Goal: Task Accomplishment & Management: Complete application form

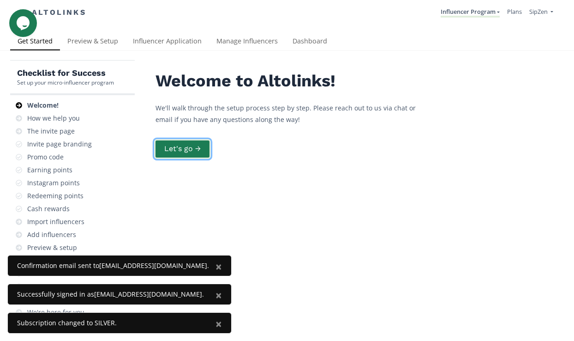
click at [185, 151] on button "Let's go →" at bounding box center [182, 149] width 57 height 20
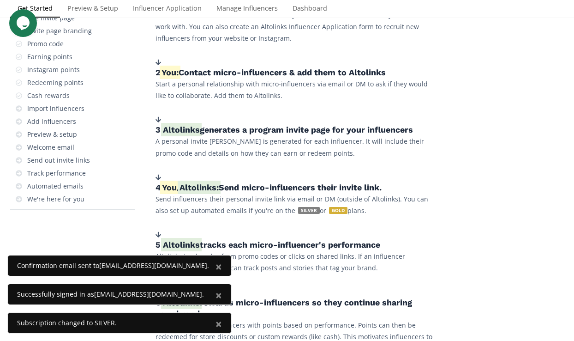
scroll to position [342, 0]
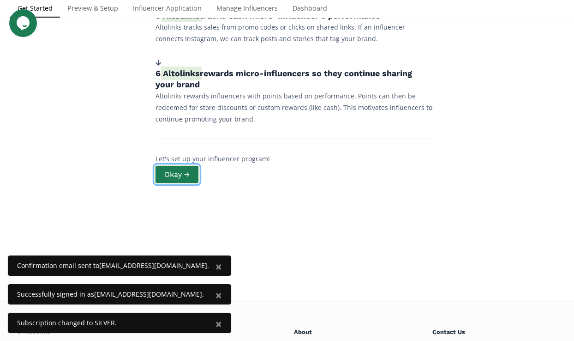
click at [187, 177] on button "Okay →" at bounding box center [177, 174] width 46 height 20
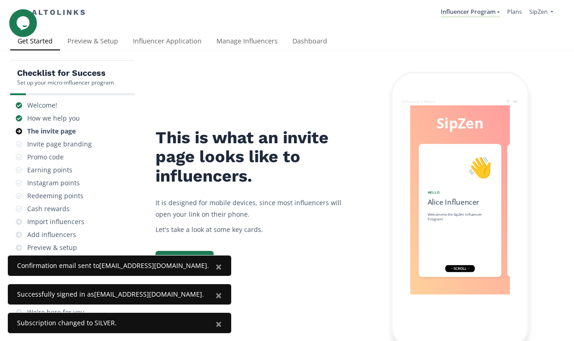
scroll to position [72, 0]
click at [206, 249] on button "Continue →" at bounding box center [184, 259] width 61 height 20
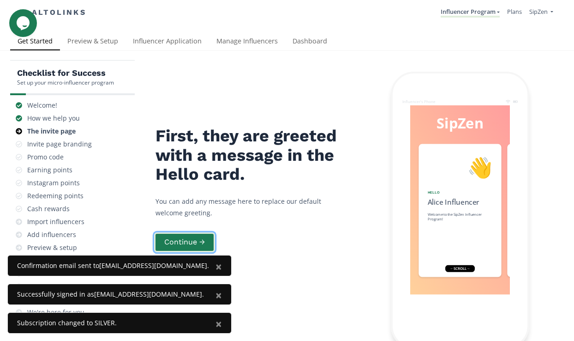
scroll to position [19, 0]
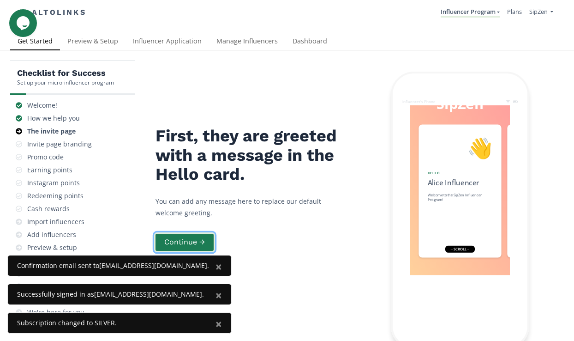
click at [187, 232] on button "Continue →" at bounding box center [184, 242] width 61 height 20
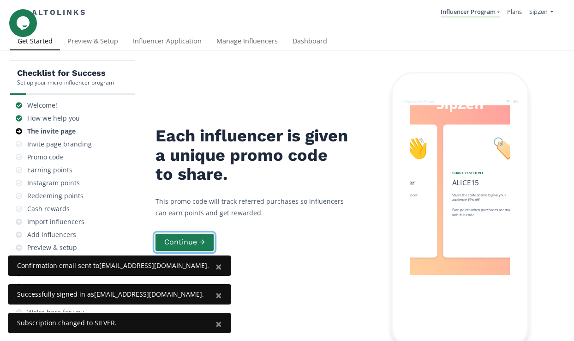
scroll to position [0, 139]
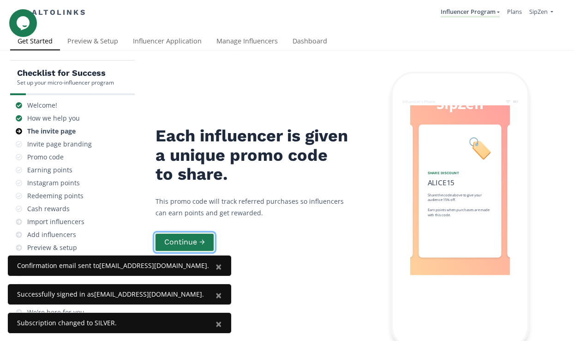
click at [187, 232] on button "Continue →" at bounding box center [184, 242] width 61 height 20
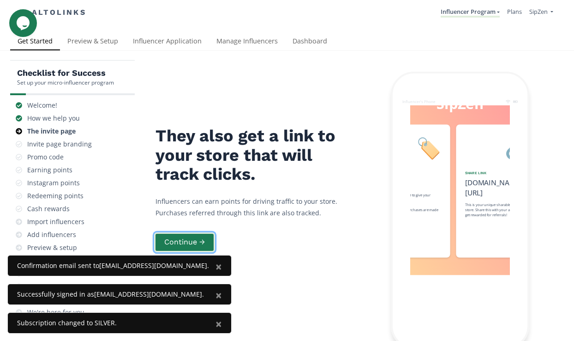
scroll to position [0, 277]
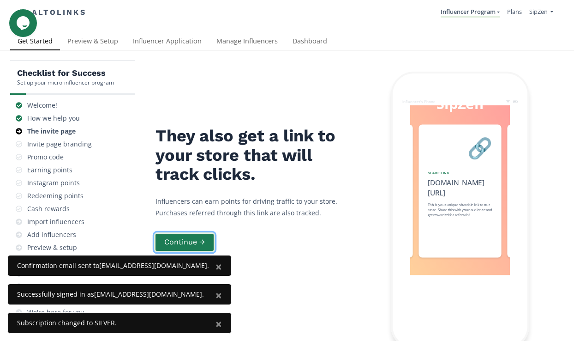
click at [188, 232] on button "Continue →" at bounding box center [184, 242] width 61 height 20
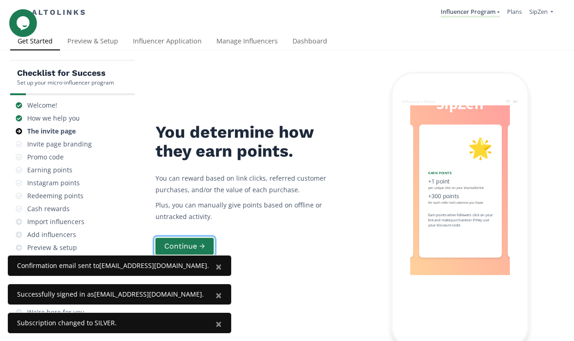
scroll to position [0, 416]
click at [188, 236] on button "Continue →" at bounding box center [184, 246] width 61 height 20
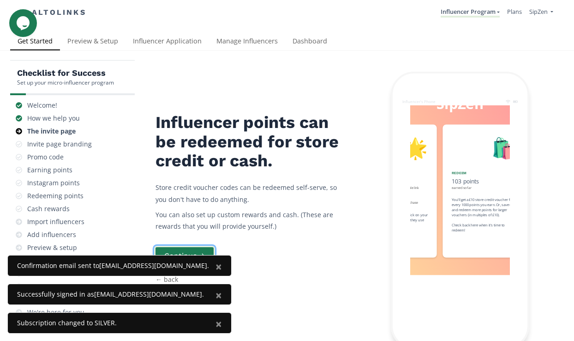
scroll to position [0, 554]
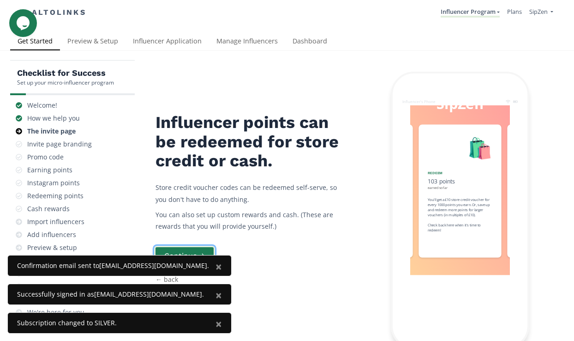
click at [192, 246] on button "Continue →" at bounding box center [184, 256] width 61 height 20
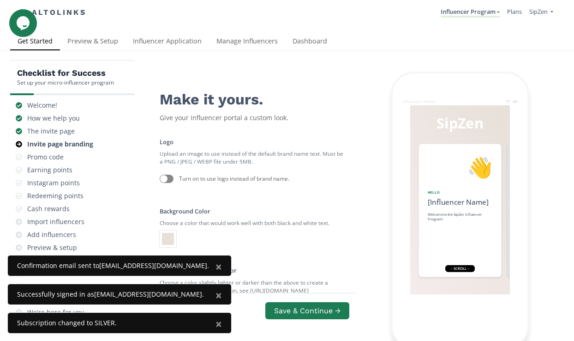
scroll to position [66, 0]
click at [169, 175] on div at bounding box center [167, 179] width 14 height 8
checkbox input "true"
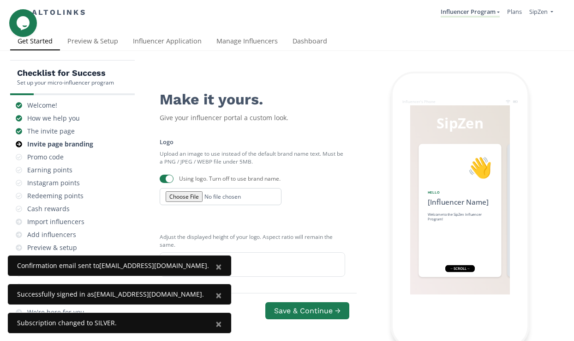
click at [189, 188] on input "file" at bounding box center [221, 196] width 122 height 17
type input "C:\fakepath\SipZen Logo (no background).png"
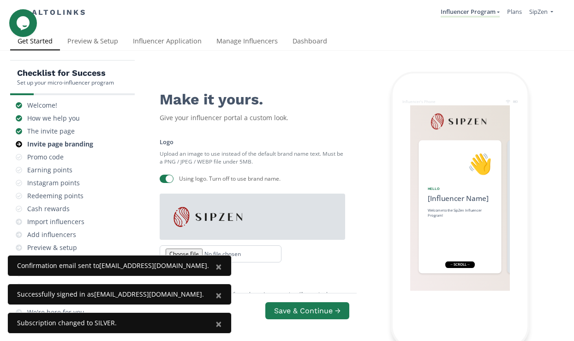
scroll to position [385, 0]
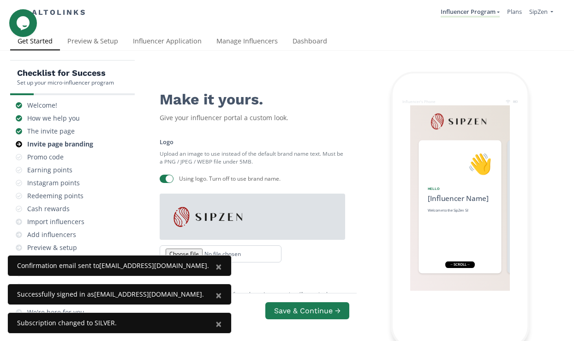
type input "S"
type input "Ambassador Reserve"
click at [283, 301] on button "Save & Continue →" at bounding box center [307, 311] width 87 height 20
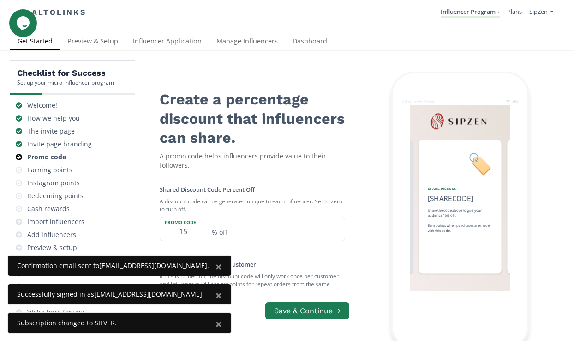
scroll to position [84, 0]
click at [187, 217] on input "15" at bounding box center [183, 229] width 46 height 24
type input "10"
click at [166, 305] on div at bounding box center [163, 308] width 7 height 7
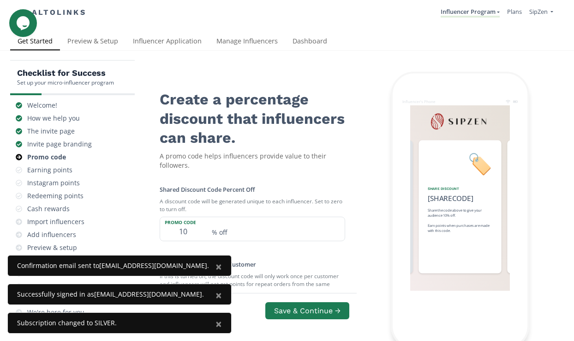
checkbox input "true"
type input "20"
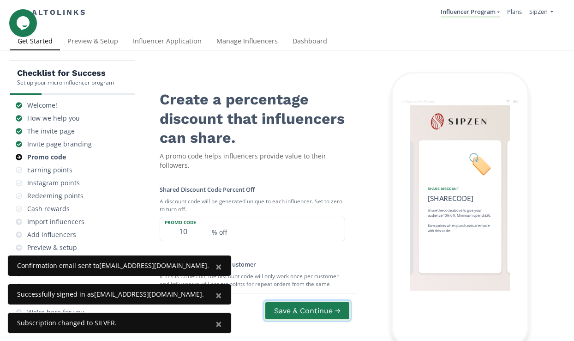
click at [278, 301] on button "Save & Continue →" at bounding box center [307, 311] width 87 height 20
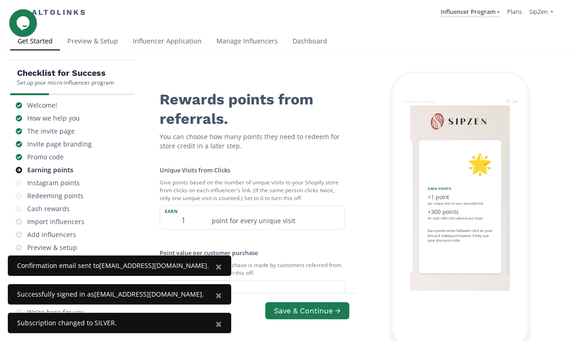
scroll to position [37, 0]
click at [216, 269] on span "×" at bounding box center [219, 266] width 6 height 15
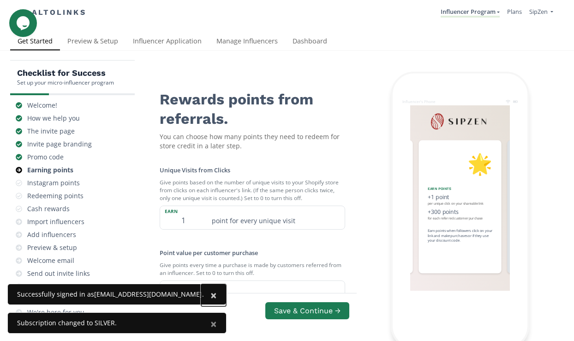
click at [211, 296] on span "×" at bounding box center [214, 294] width 6 height 15
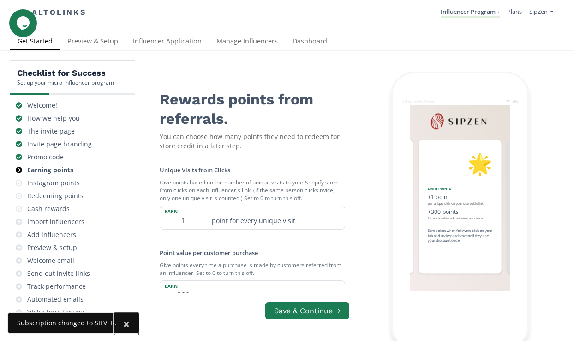
click at [123, 324] on span "×" at bounding box center [126, 323] width 6 height 15
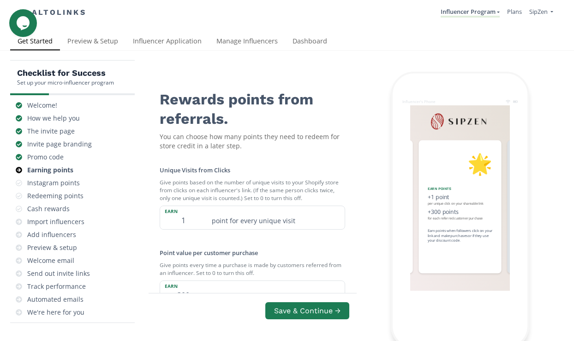
scroll to position [128, 0]
click at [190, 281] on input "300" at bounding box center [183, 293] width 46 height 24
type input "3"
type input "200"
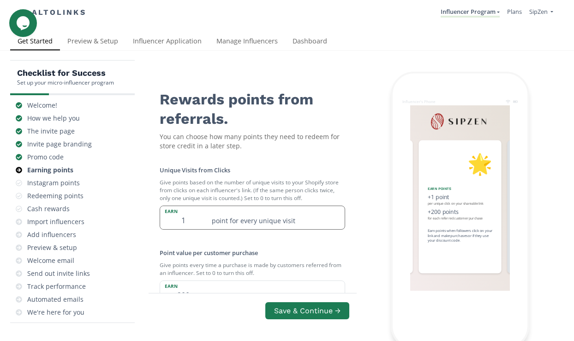
click at [192, 206] on input "1" at bounding box center [183, 218] width 46 height 24
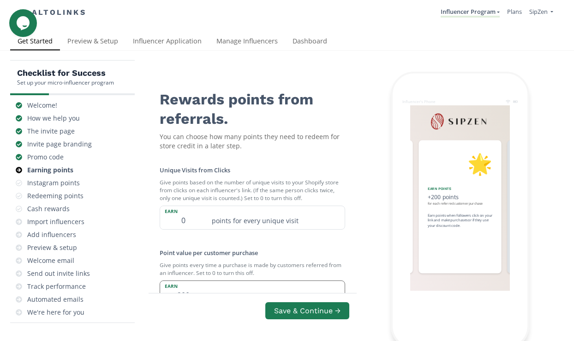
type input "0"
click at [189, 281] on input "200" at bounding box center [183, 293] width 46 height 24
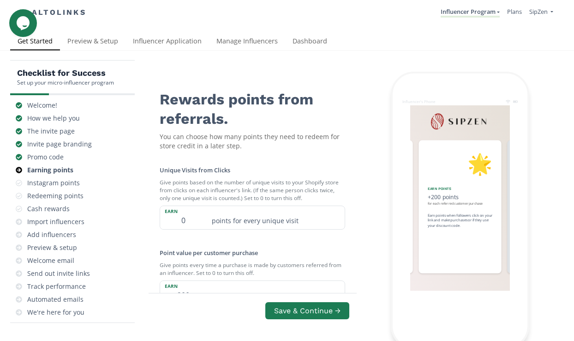
checkbox input "true"
click at [329, 301] on button "Save & Continue →" at bounding box center [307, 311] width 87 height 20
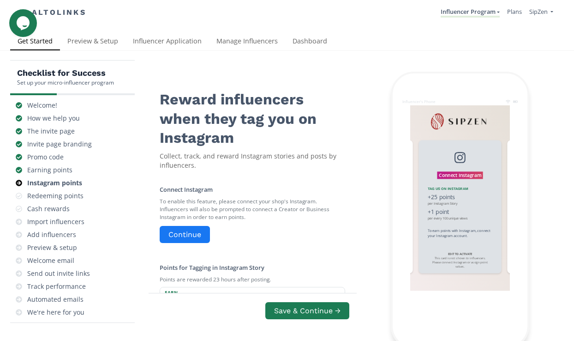
scroll to position [99, 0]
click at [190, 224] on button "Continue" at bounding box center [184, 234] width 53 height 20
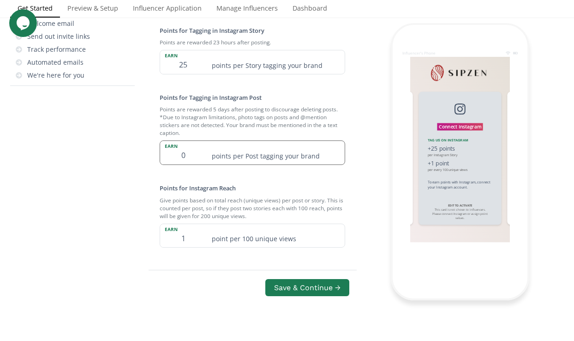
scroll to position [246, 0]
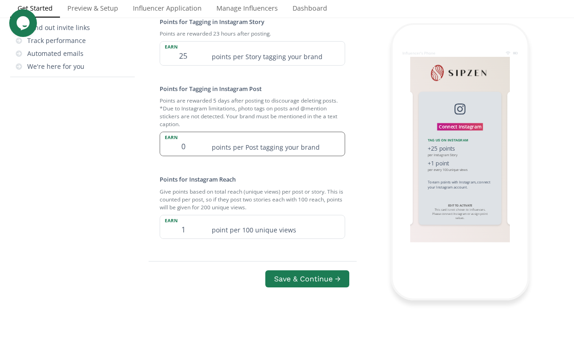
click at [191, 150] on input "0" at bounding box center [183, 144] width 46 height 24
type input "1"
type input "25"
click at [189, 233] on input "1" at bounding box center [183, 227] width 46 height 24
click at [237, 202] on small "Give points based on total reach (unique views) per post or story. This is coun…" at bounding box center [253, 199] width 186 height 31
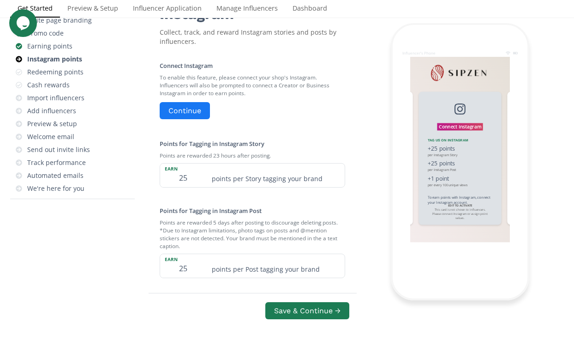
scroll to position [101, 0]
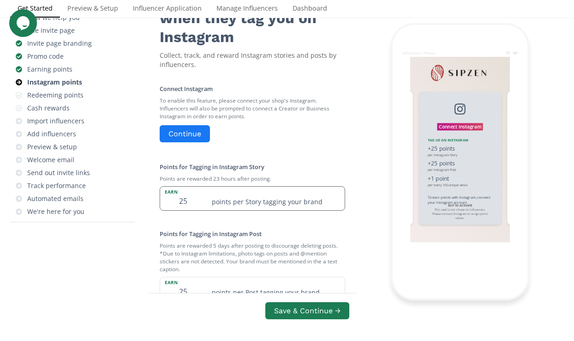
click at [193, 204] on input "25" at bounding box center [183, 199] width 46 height 24
type input "20"
click at [254, 158] on div "Connect Instagram To enable this feature, please connect your shop's Instagram.…" at bounding box center [253, 232] width 208 height 318
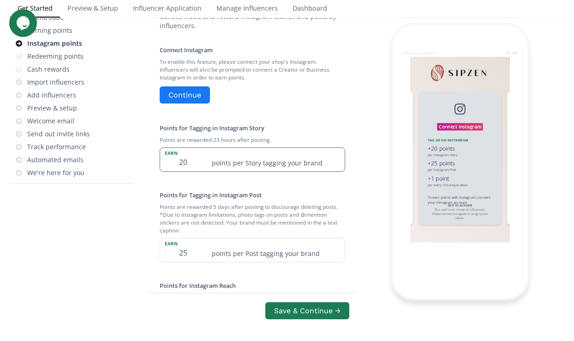
scroll to position [17, 0]
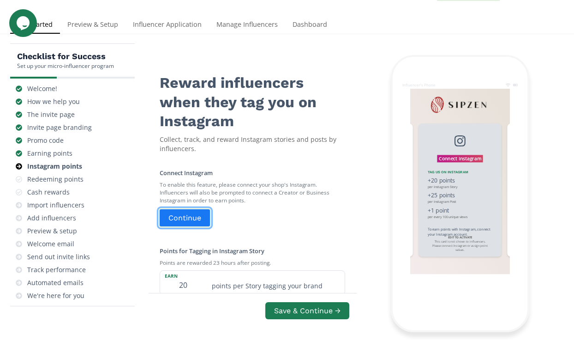
click at [193, 218] on button "Continue" at bounding box center [184, 218] width 53 height 20
